Goal: Task Accomplishment & Management: Manage account settings

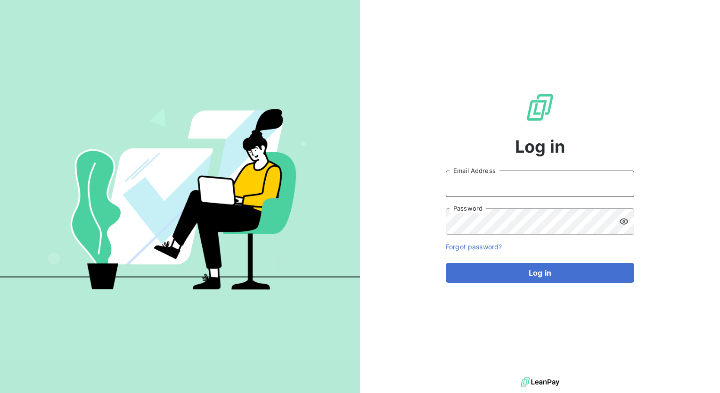
type input "[PERSON_NAME][EMAIL_ADDRESS][PERSON_NAME][DOMAIN_NAME]"
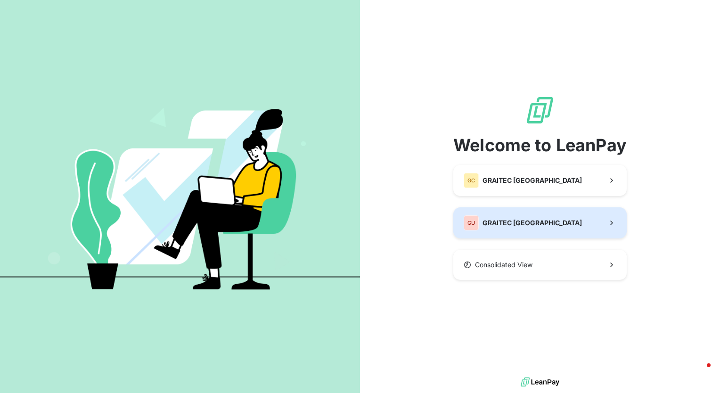
click at [540, 227] on button "GU GRAITEC [GEOGRAPHIC_DATA]" at bounding box center [540, 222] width 173 height 31
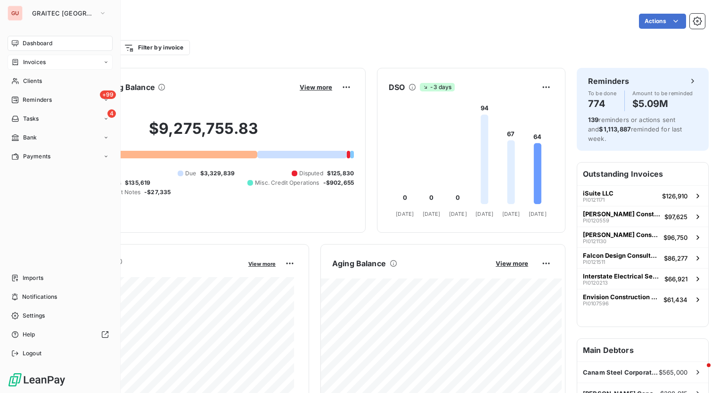
click at [52, 55] on div "Invoices" at bounding box center [60, 62] width 105 height 15
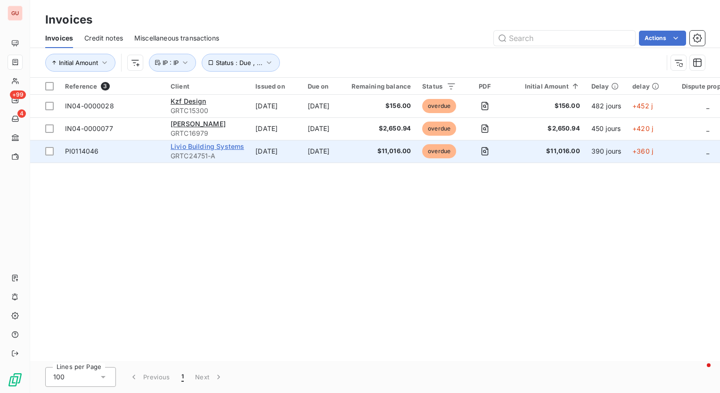
click at [215, 148] on span "Livio Building Systems" at bounding box center [208, 146] width 74 height 8
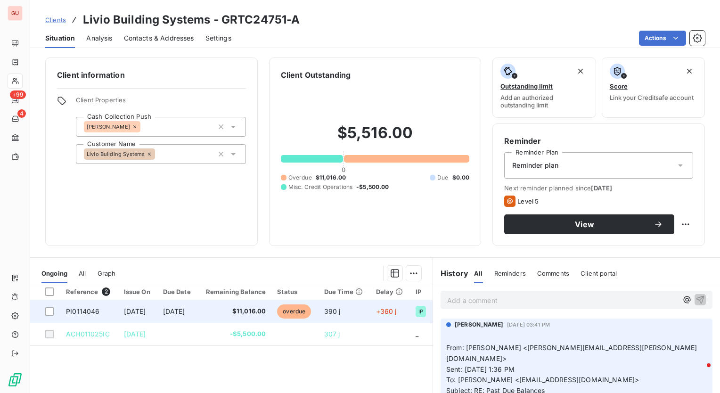
click at [77, 309] on span "PI0114046" at bounding box center [82, 311] width 33 height 8
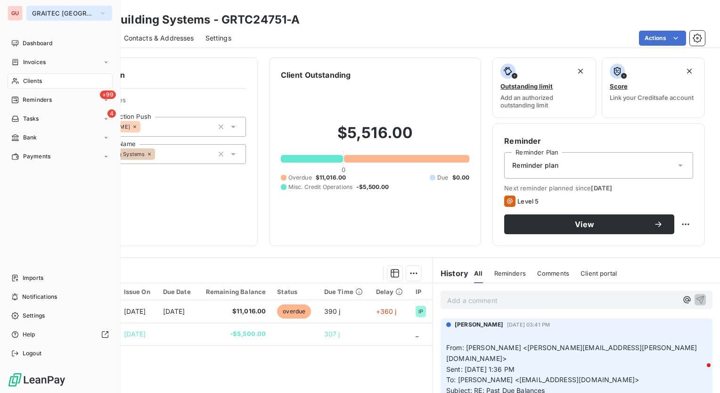
click at [54, 11] on span "GRAITEC [GEOGRAPHIC_DATA]" at bounding box center [63, 13] width 63 height 8
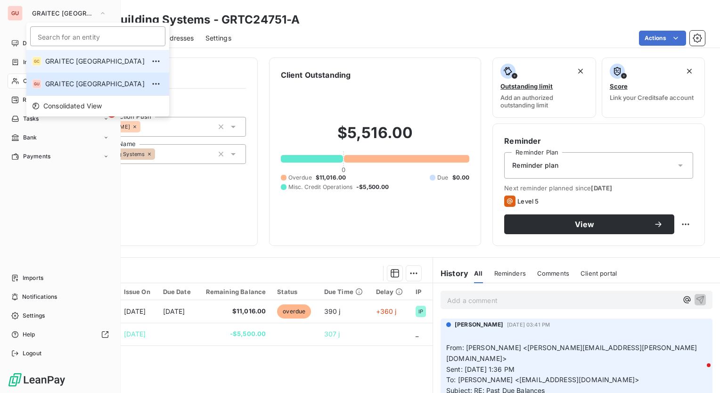
click at [66, 61] on span "GRAITEC [GEOGRAPHIC_DATA]" at bounding box center [94, 61] width 99 height 9
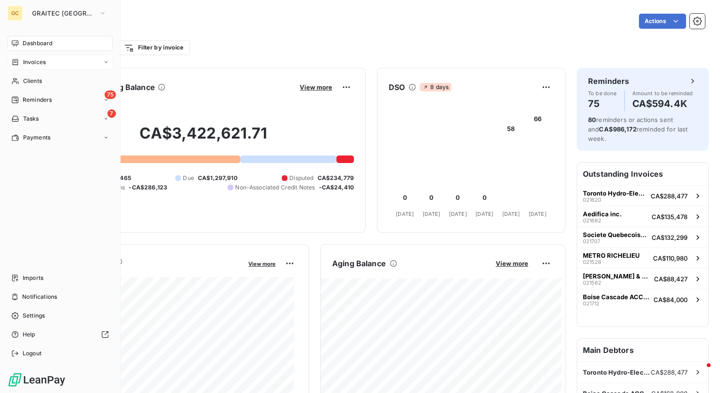
click at [37, 59] on span "Invoices" at bounding box center [34, 62] width 23 height 8
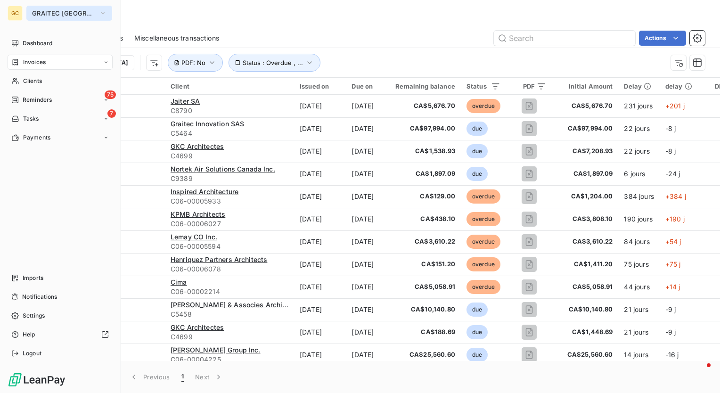
click at [80, 15] on span "GRAITEC [GEOGRAPHIC_DATA]" at bounding box center [63, 13] width 63 height 8
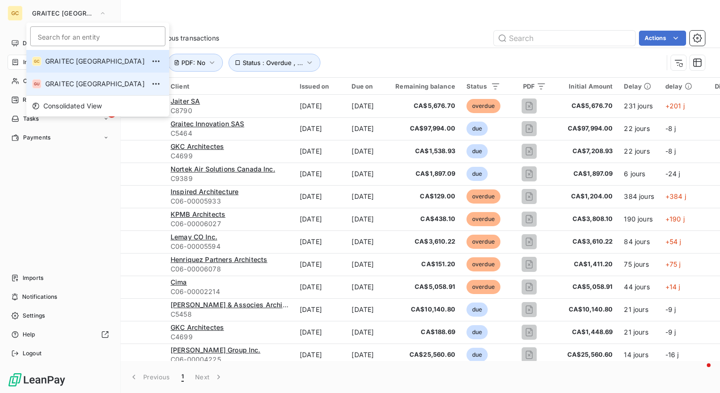
click at [85, 81] on span "GRAITEC [GEOGRAPHIC_DATA]" at bounding box center [94, 83] width 99 height 9
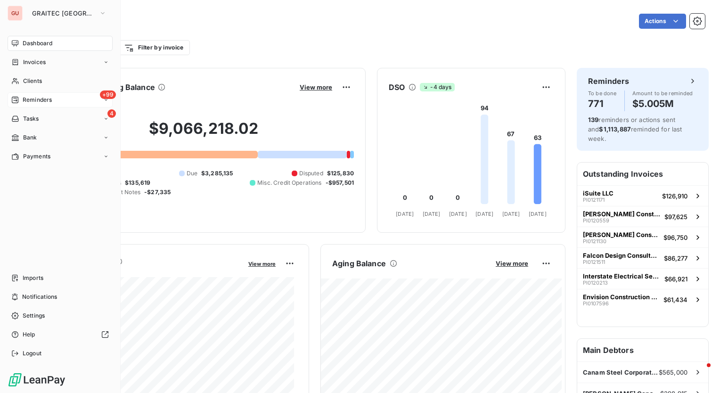
click at [41, 102] on span "Reminders" at bounding box center [37, 100] width 29 height 8
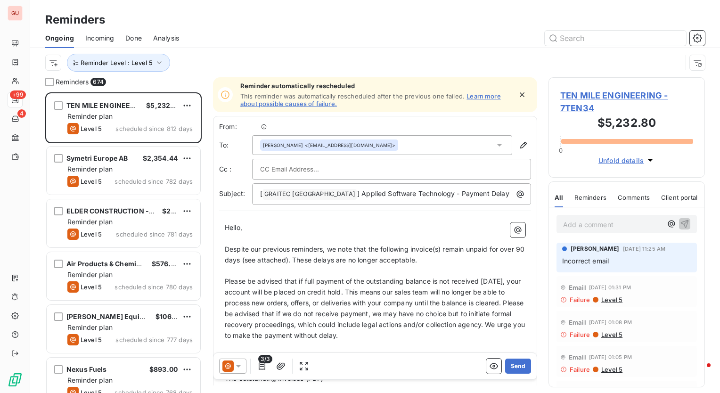
scroll to position [294, 149]
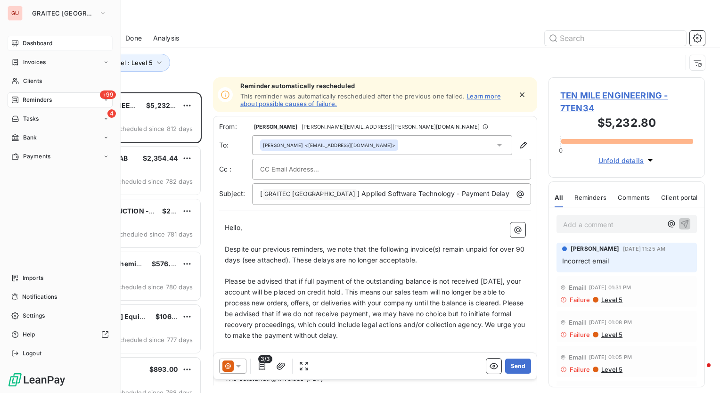
click at [41, 45] on span "Dashboard" at bounding box center [38, 43] width 30 height 8
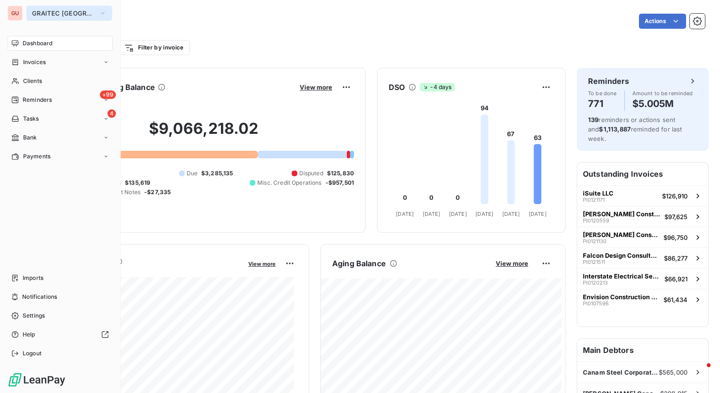
click at [75, 12] on button "GRAITEC [GEOGRAPHIC_DATA]" at bounding box center [69, 13] width 86 height 15
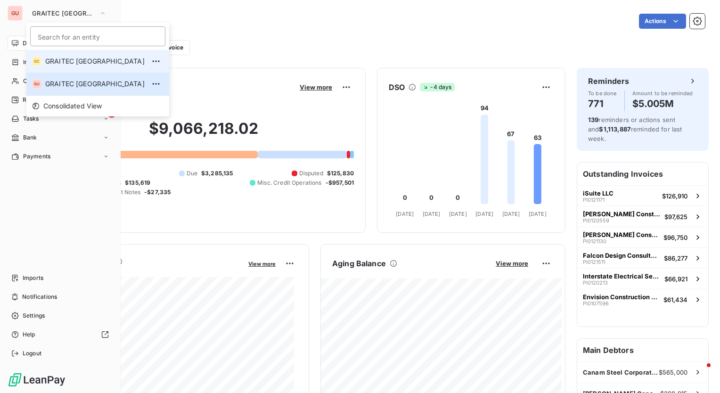
click at [64, 59] on span "GRAITEC [GEOGRAPHIC_DATA]" at bounding box center [94, 61] width 99 height 9
